Goal: Task Accomplishment & Management: Manage account settings

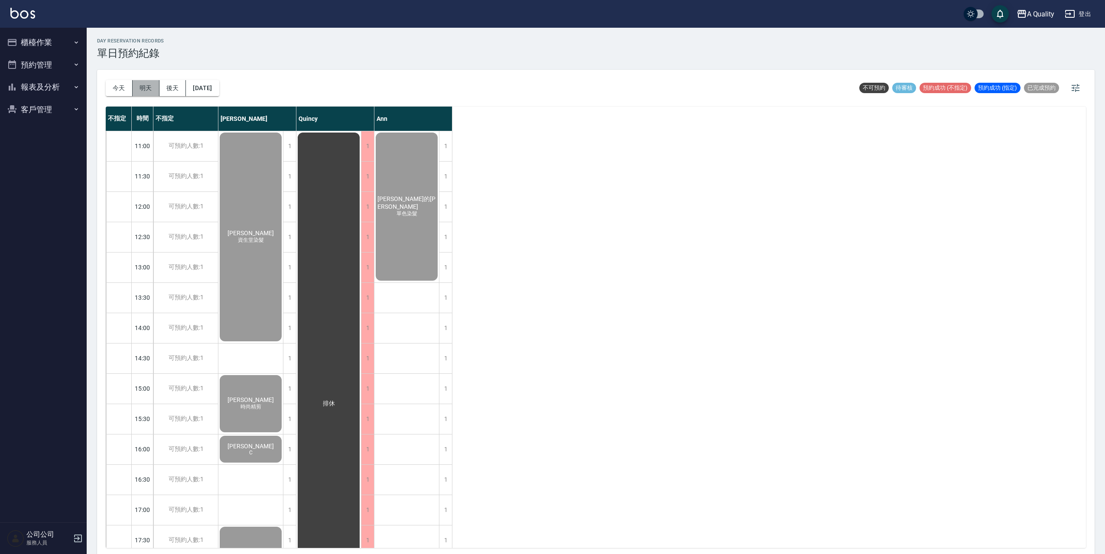
click at [149, 88] on button "明天" at bounding box center [146, 88] width 27 height 16
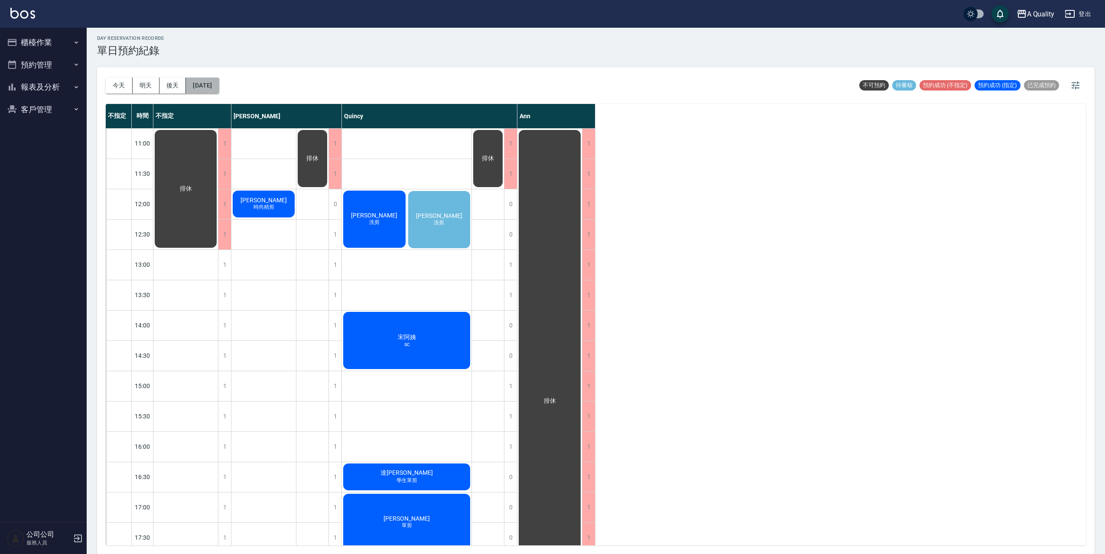
click at [219, 87] on button "[DATE]" at bounding box center [202, 86] width 33 height 16
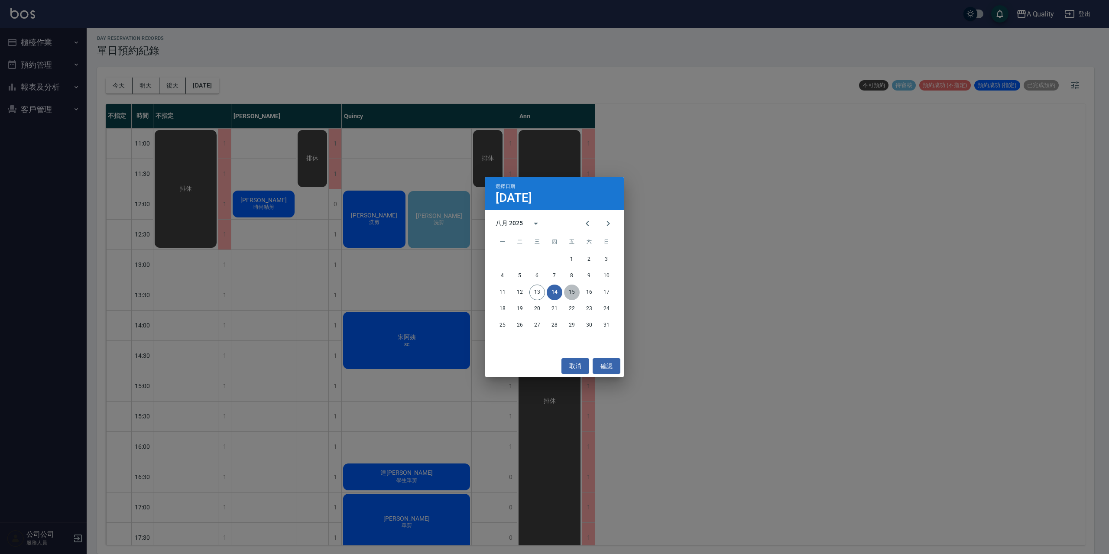
click at [574, 292] on button "15" at bounding box center [572, 293] width 16 height 16
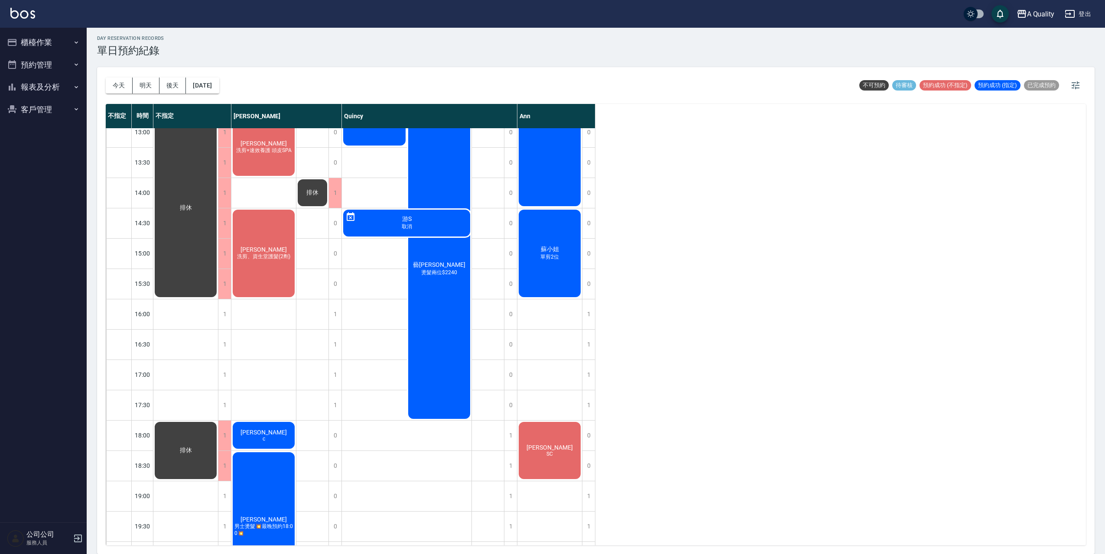
scroll to position [110, 0]
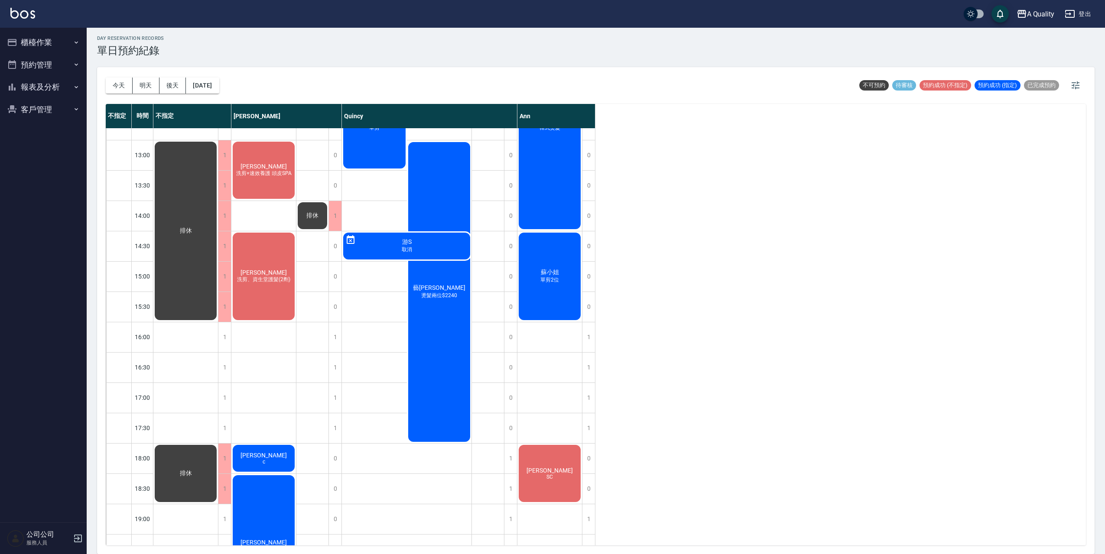
click at [218, 79] on div "[PERSON_NAME] 洗剪、資生堂護髮(2劑)" at bounding box center [185, 49] width 65 height 60
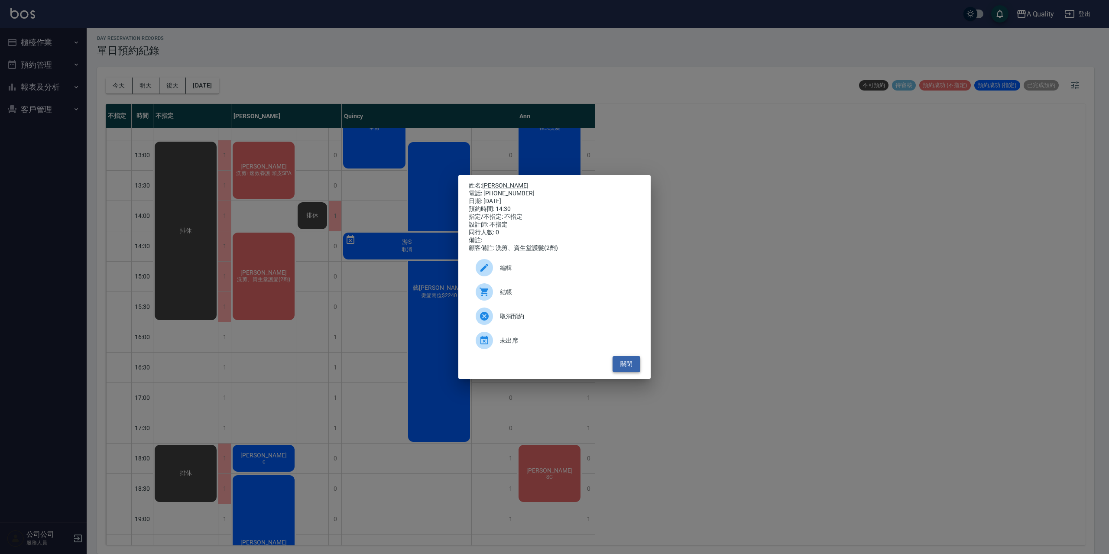
click at [630, 371] on button "關閉" at bounding box center [627, 364] width 28 height 16
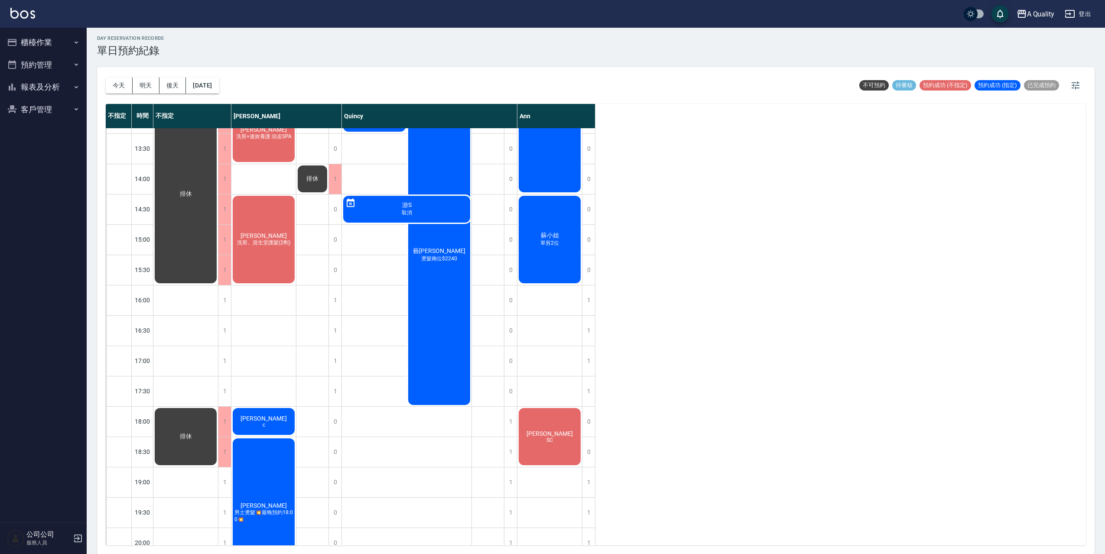
scroll to position [196, 0]
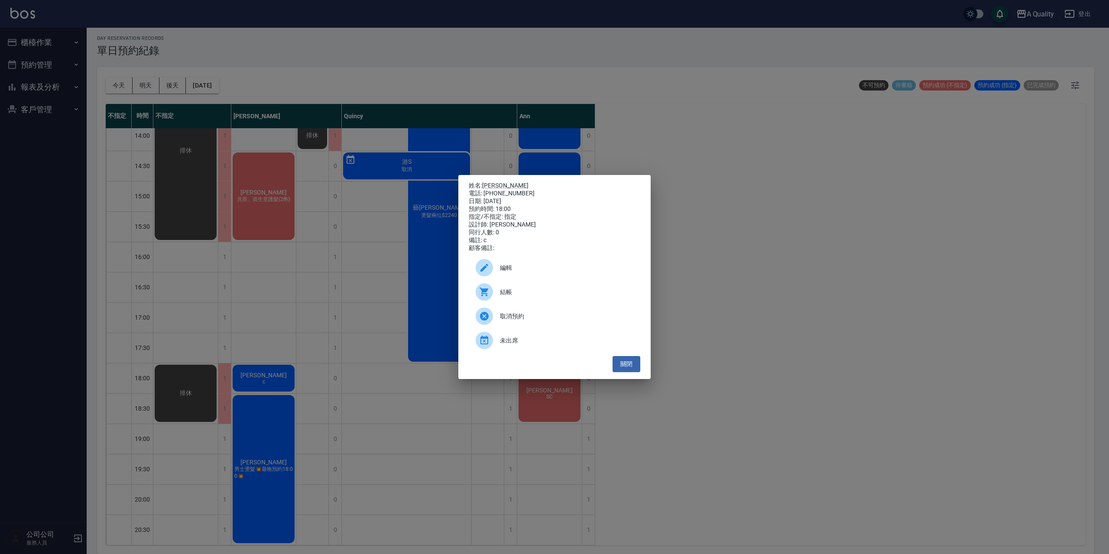
click at [512, 265] on div "編輯" at bounding box center [555, 268] width 172 height 24
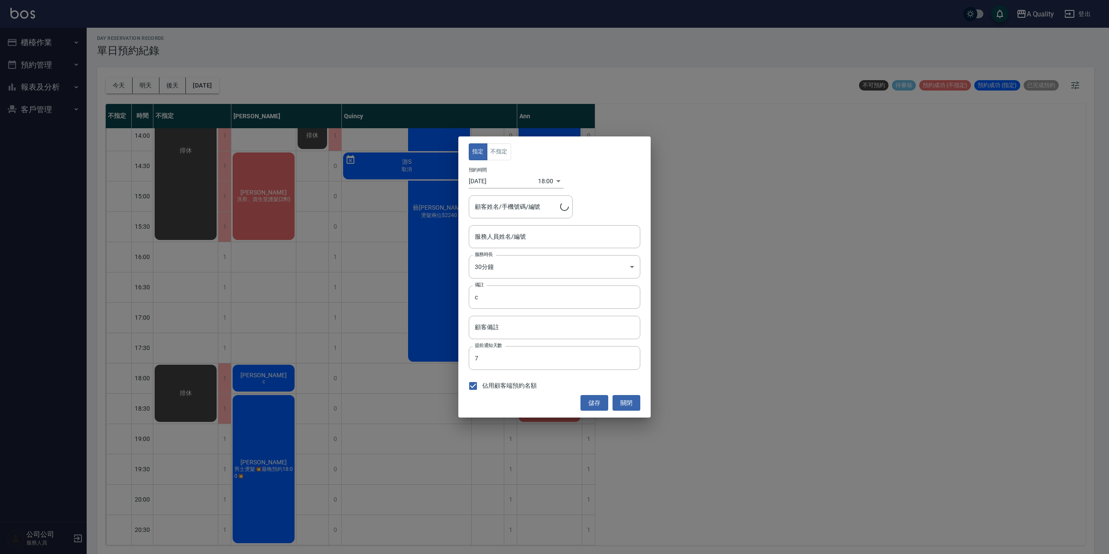
type input "[PERSON_NAME](無代號)"
type input "[PERSON_NAME]/0975600638"
click at [513, 297] on input "c" at bounding box center [555, 296] width 172 height 23
type input "cx1 sx1"
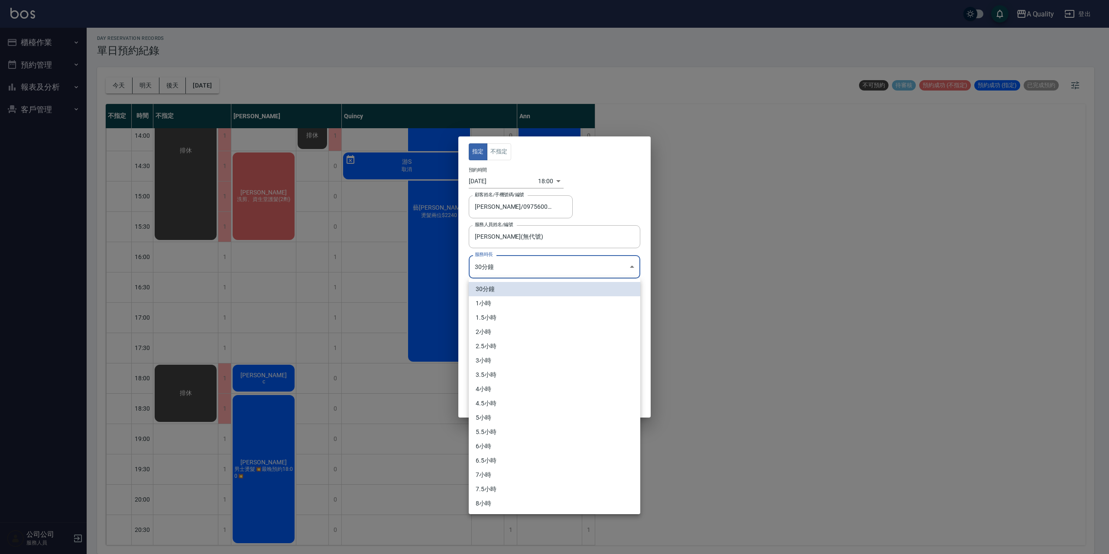
click at [517, 262] on body "A Quality 登出 櫃檯作業 打帳單 帳單列表 營業儀表板 現金收支登錄 每日結帳 排班表 現場電腦打卡 預約管理 預約管理 單日預約紀錄 單週預約紀錄…" at bounding box center [554, 275] width 1109 height 557
click at [501, 304] on li "1小時" at bounding box center [555, 303] width 172 height 14
type input "2"
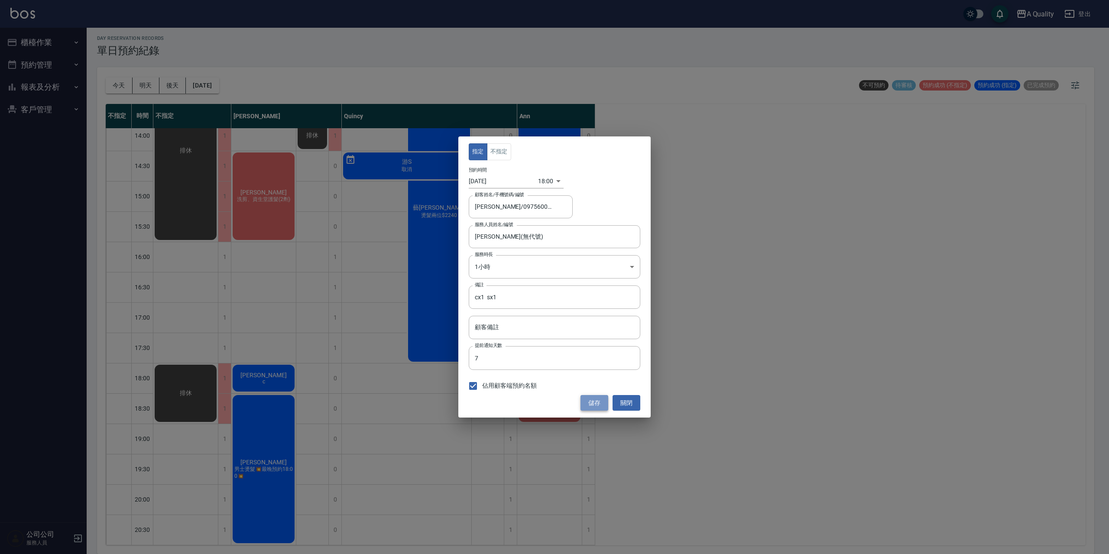
click at [600, 402] on button "儲存" at bounding box center [594, 403] width 28 height 16
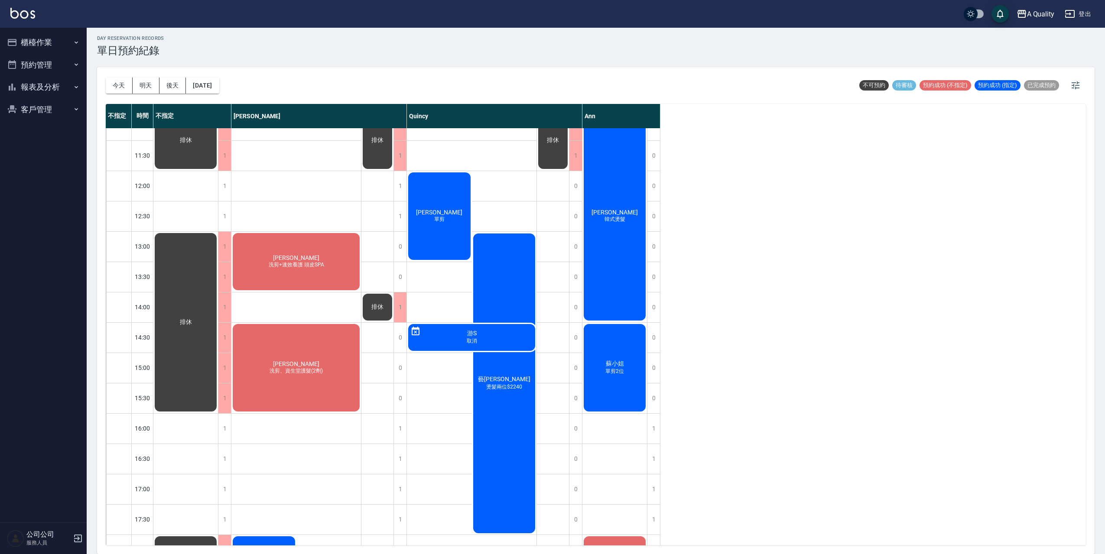
scroll to position [0, 0]
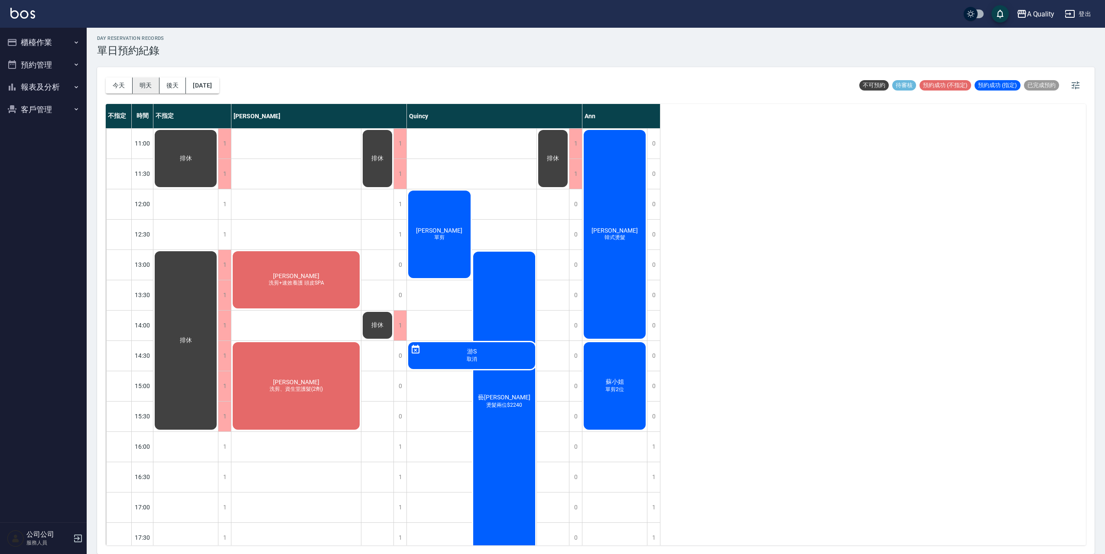
click at [147, 84] on button "明天" at bounding box center [146, 86] width 27 height 16
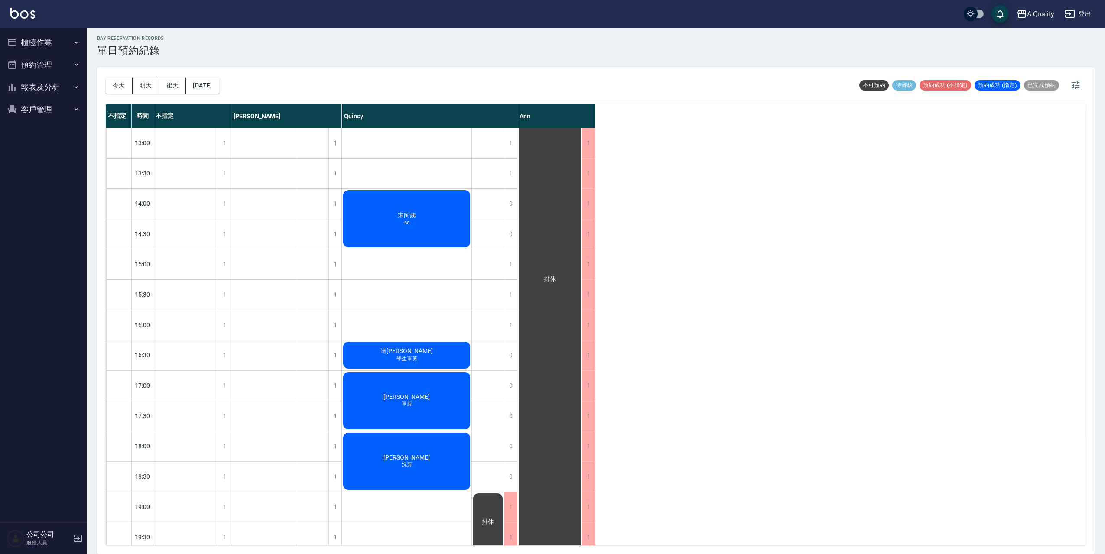
scroll to position [136, 0]
